Goal: Find specific page/section: Find specific page/section

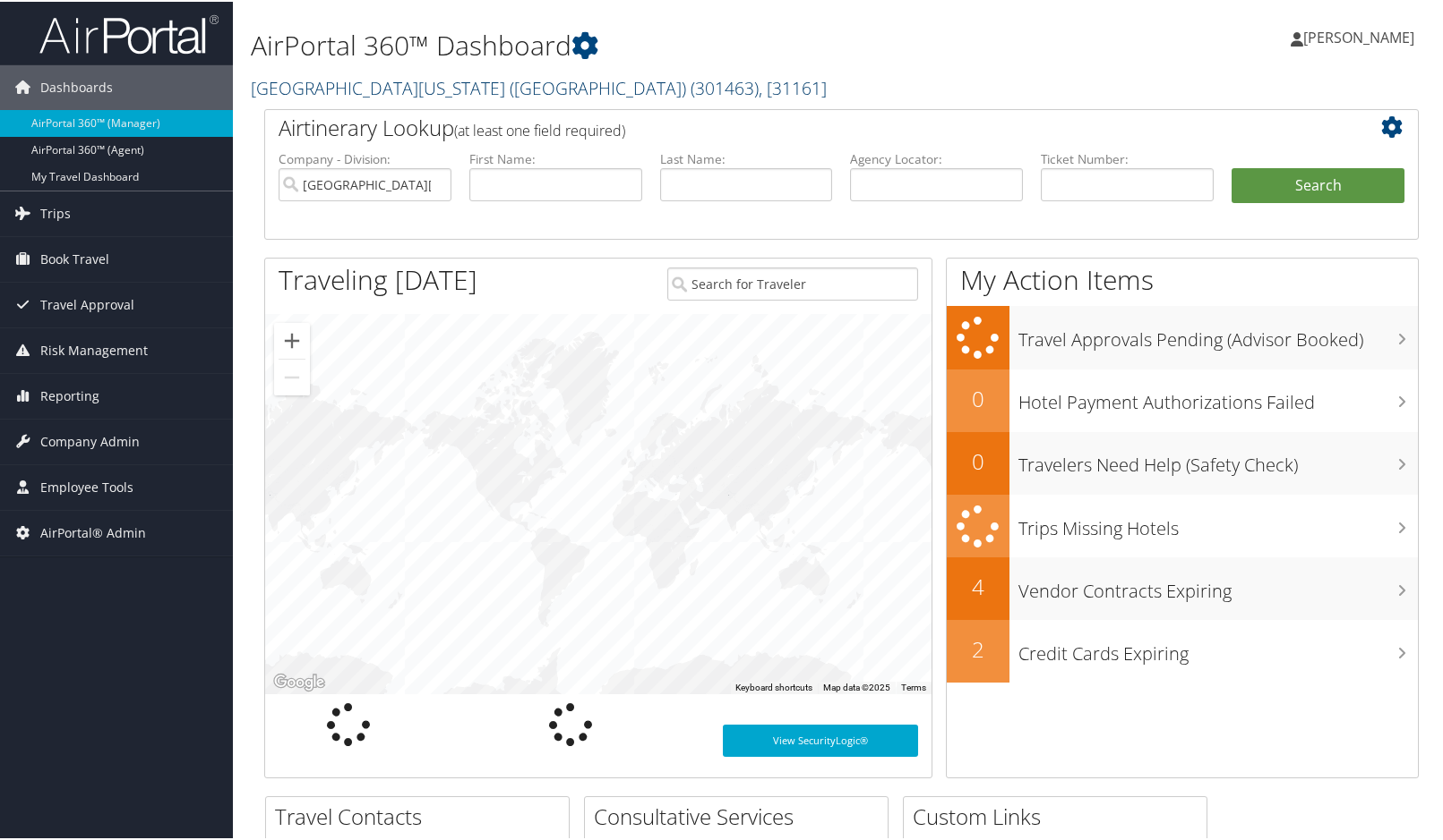
click at [438, 88] on link "[GEOGRAPHIC_DATA][US_STATE] ([GEOGRAPHIC_DATA]) ( 301463 ) , [ 31161 ]" at bounding box center [538, 86] width 575 height 24
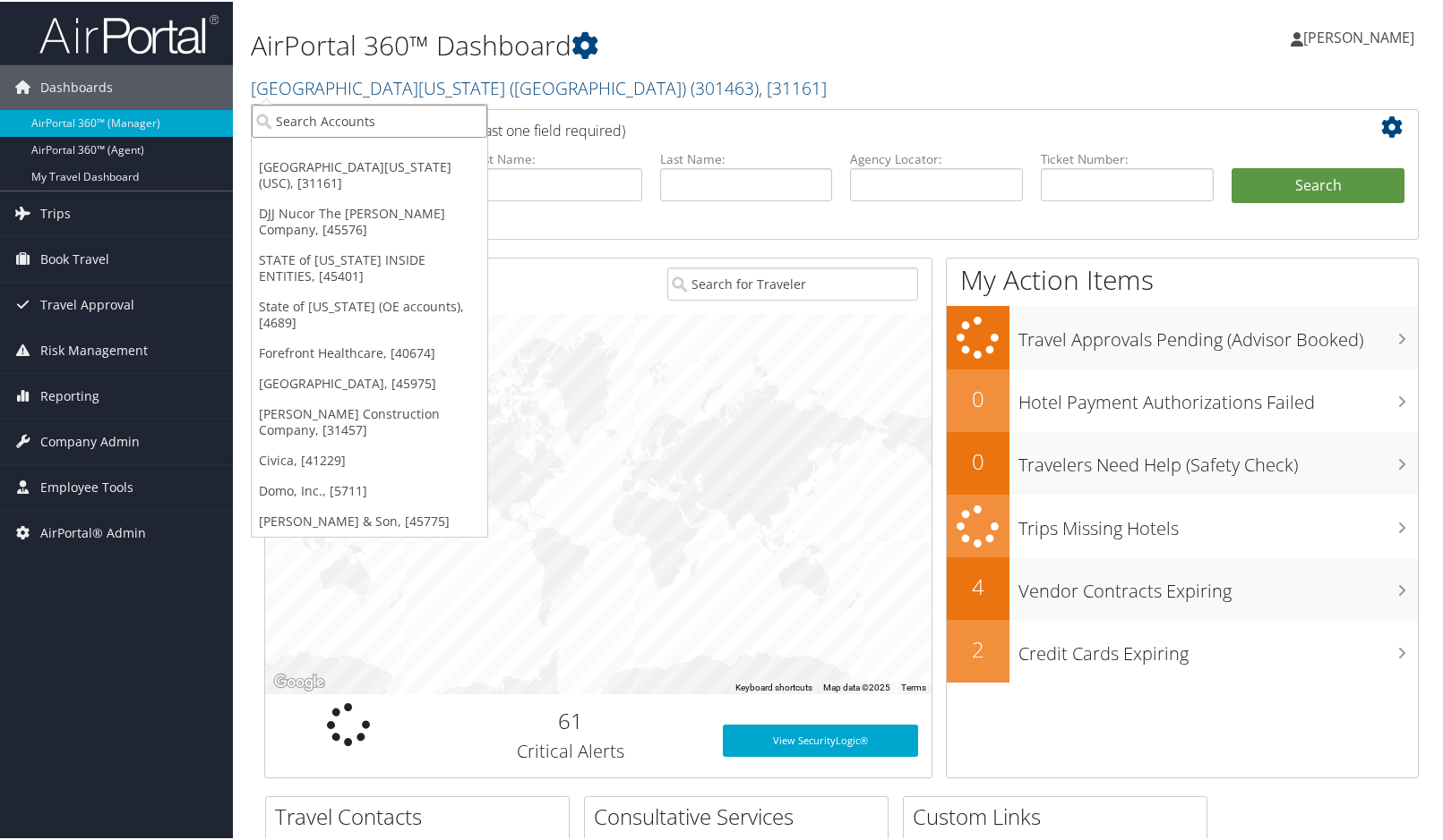
click at [339, 117] on input "search" at bounding box center [369, 119] width 236 height 33
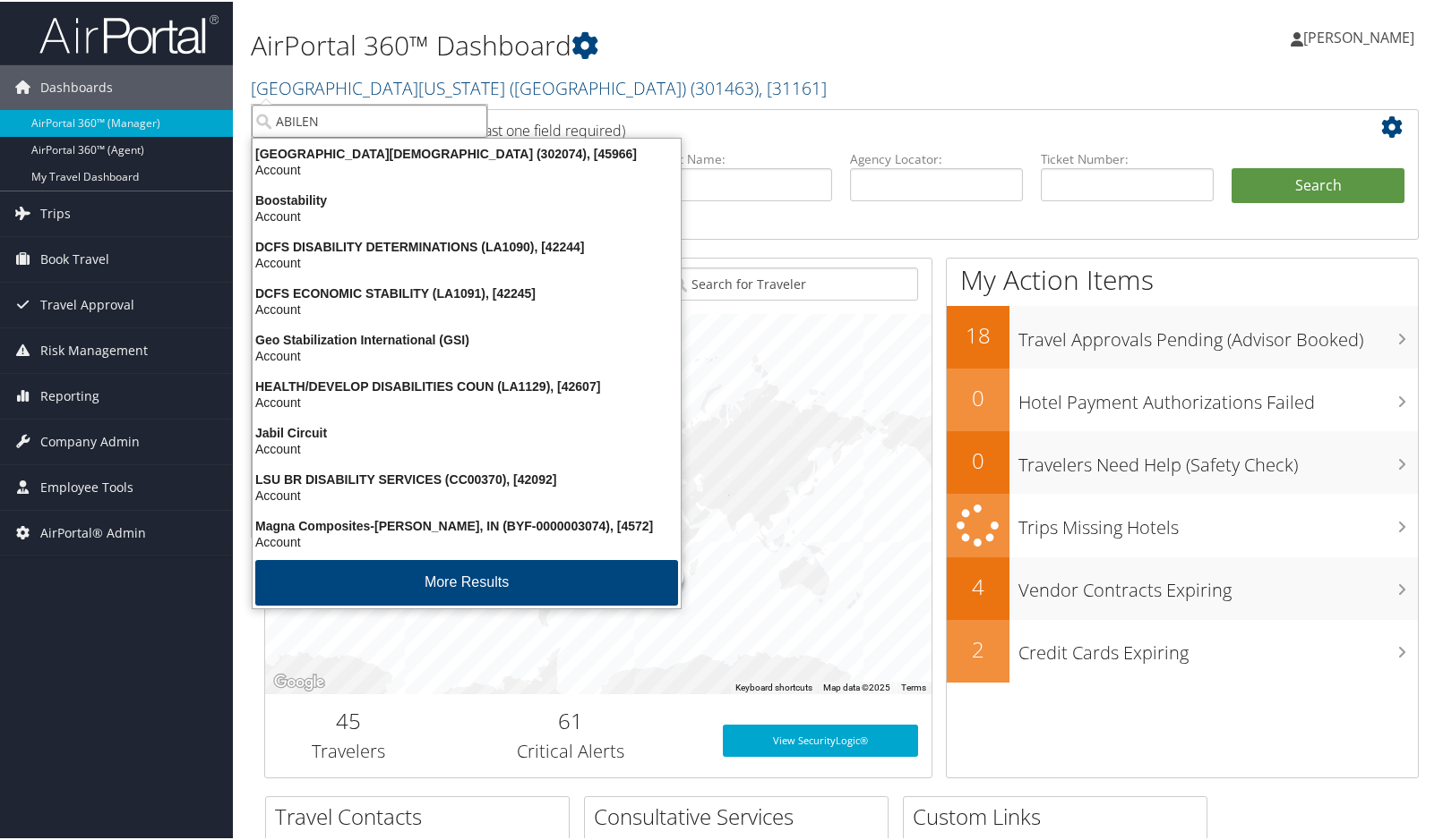
type input "ABILENE"
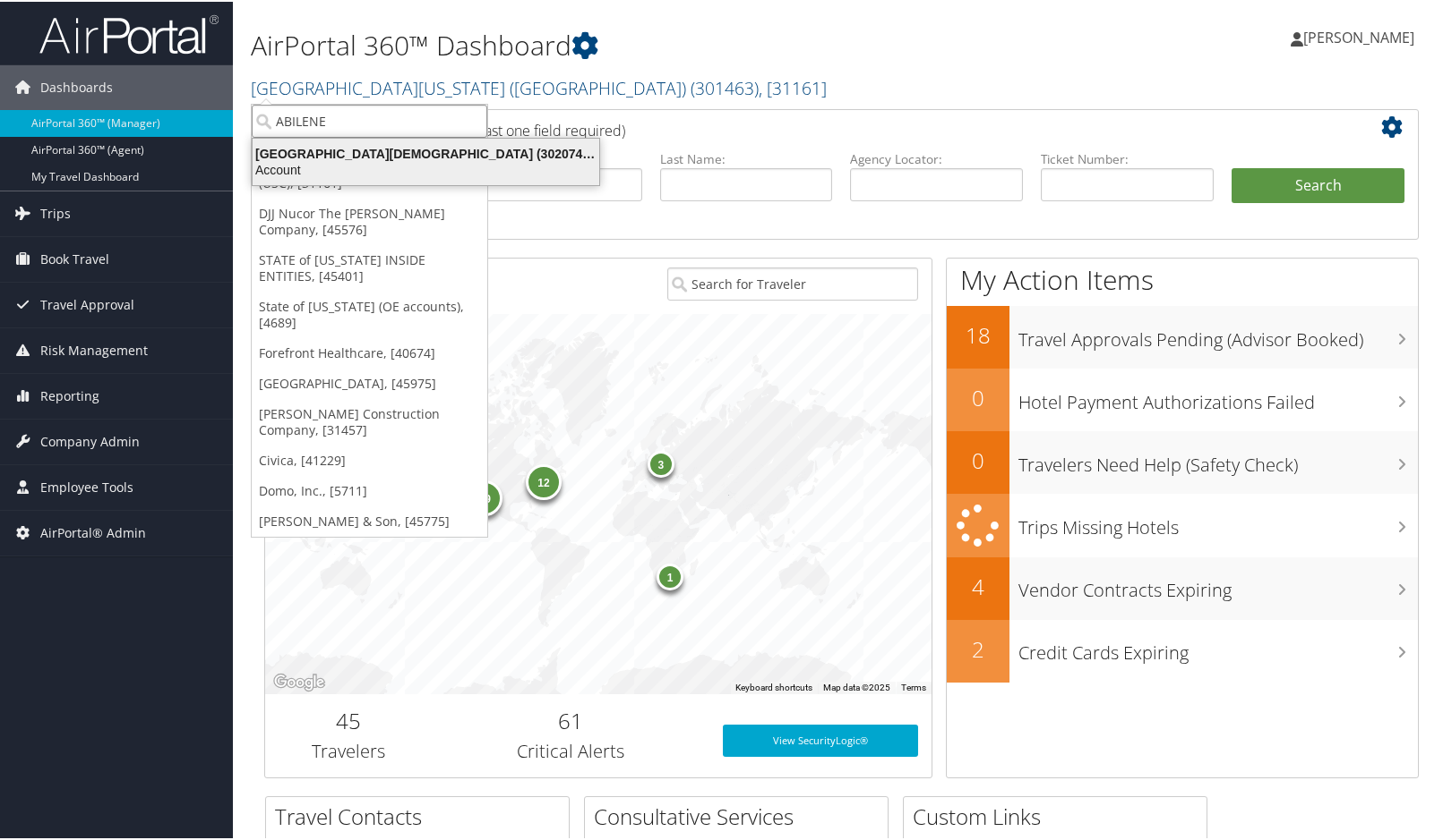
click at [326, 151] on div "Abilene Christian University (302074), [45966]" at bounding box center [426, 152] width 368 height 16
